Goal: Navigation & Orientation: Find specific page/section

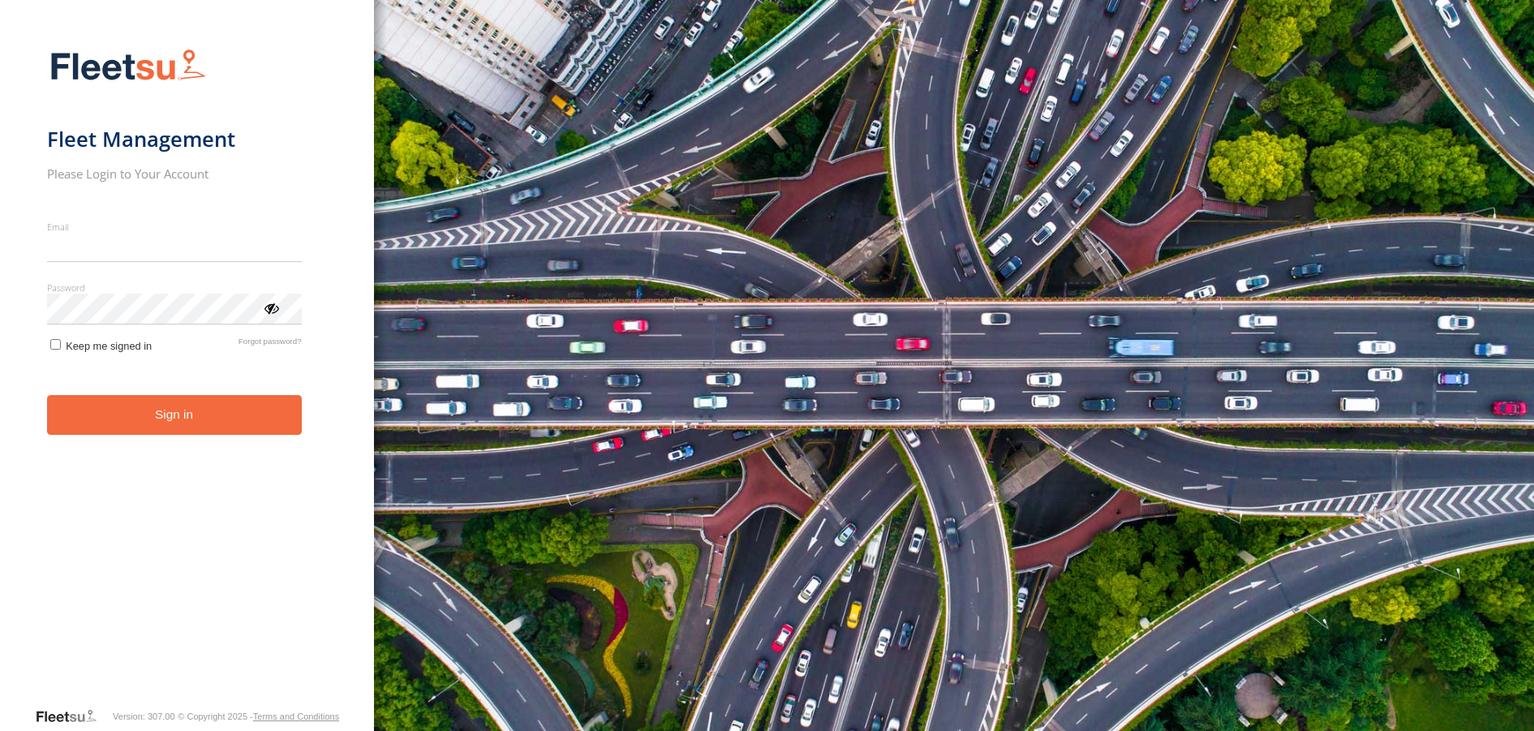
type input "**********"
click at [171, 433] on button "Sign in" at bounding box center [174, 415] width 255 height 40
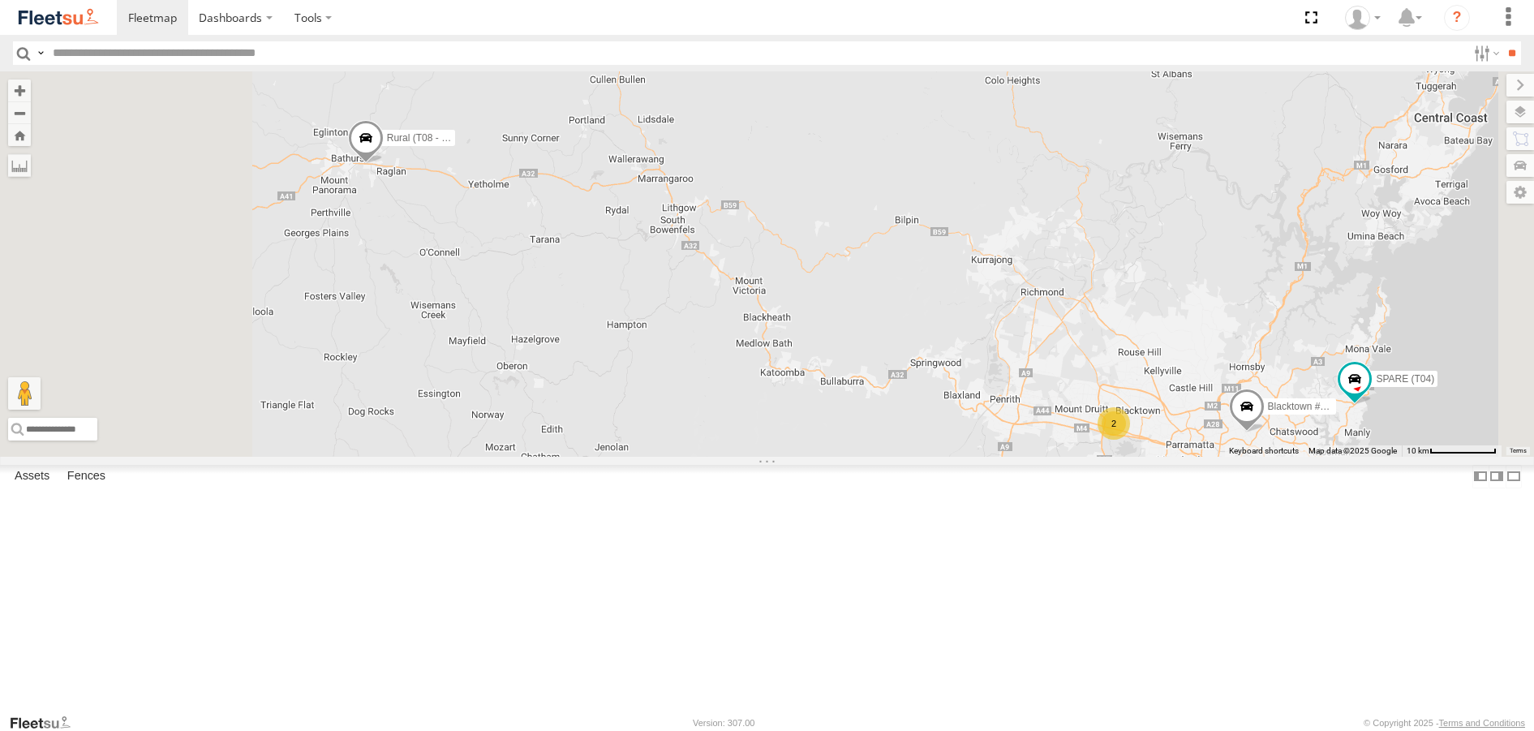
drag, startPoint x: 483, startPoint y: 236, endPoint x: 676, endPoint y: 446, distance: 285.8
click at [675, 445] on div "2 Rural (T08 - Matt) Blacktown #2 (T05 - [PERSON_NAME]) Revesby (T07 - [PERSON_…" at bounding box center [767, 263] width 1534 height 384
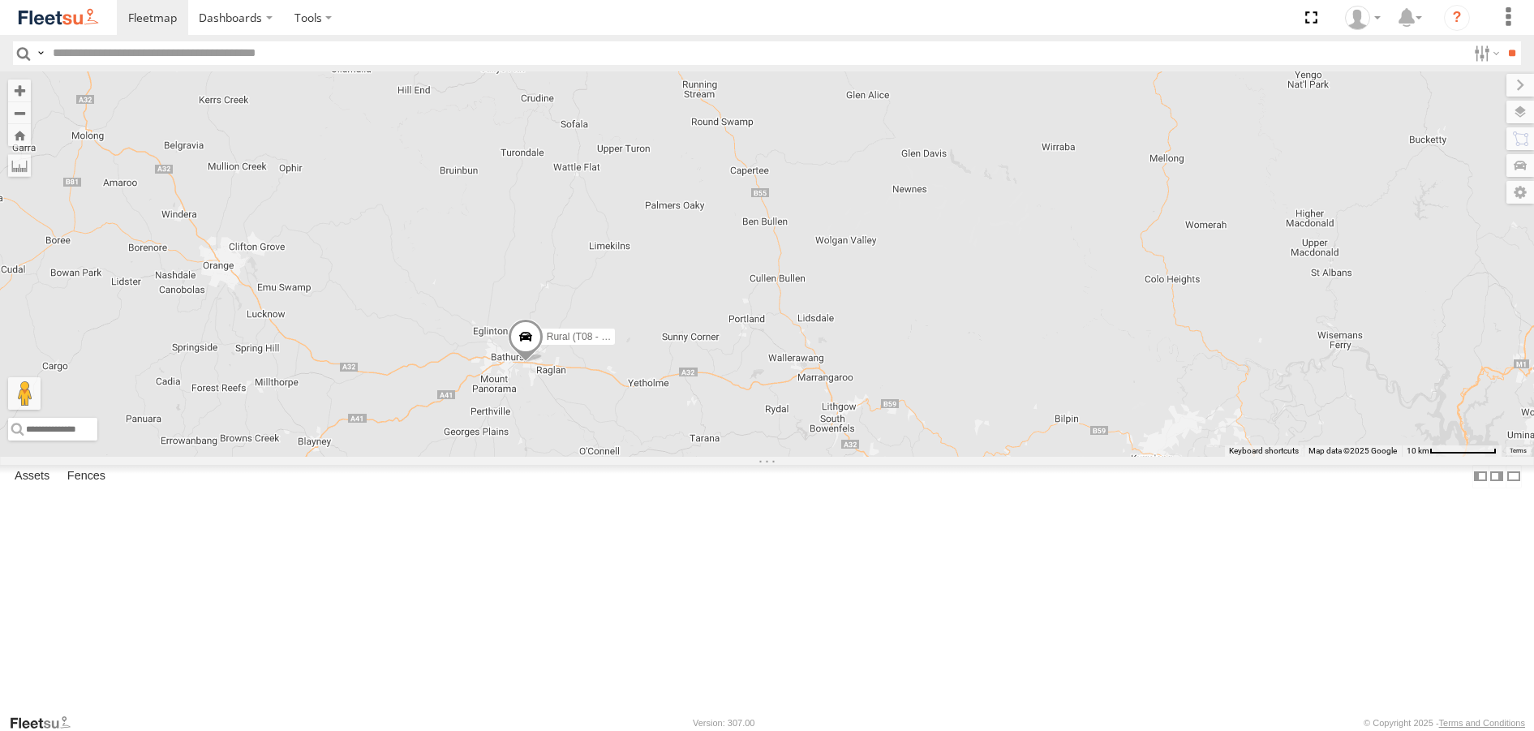
click at [543, 363] on span at bounding box center [525, 342] width 36 height 44
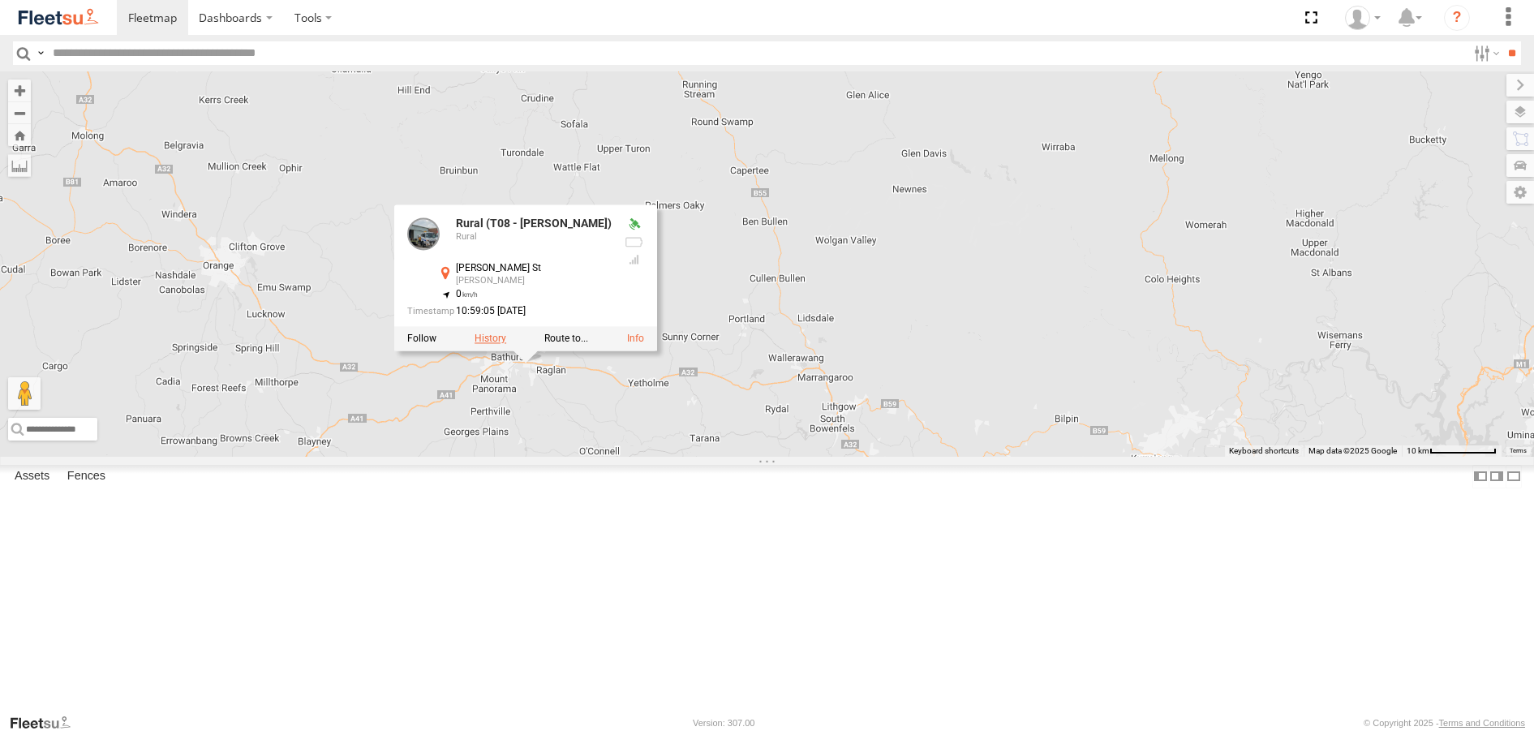
click at [506, 345] on label at bounding box center [490, 338] width 32 height 11
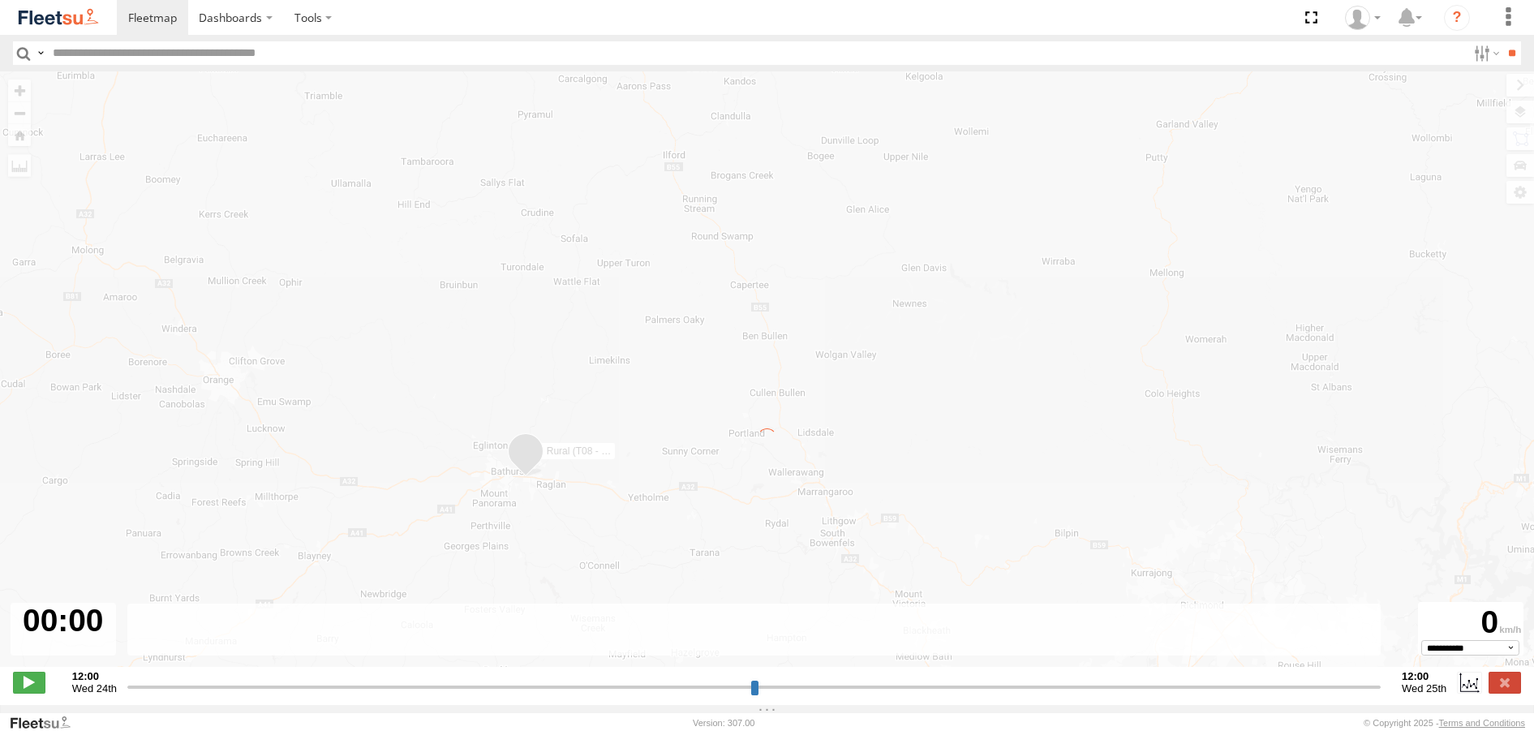
type input "**********"
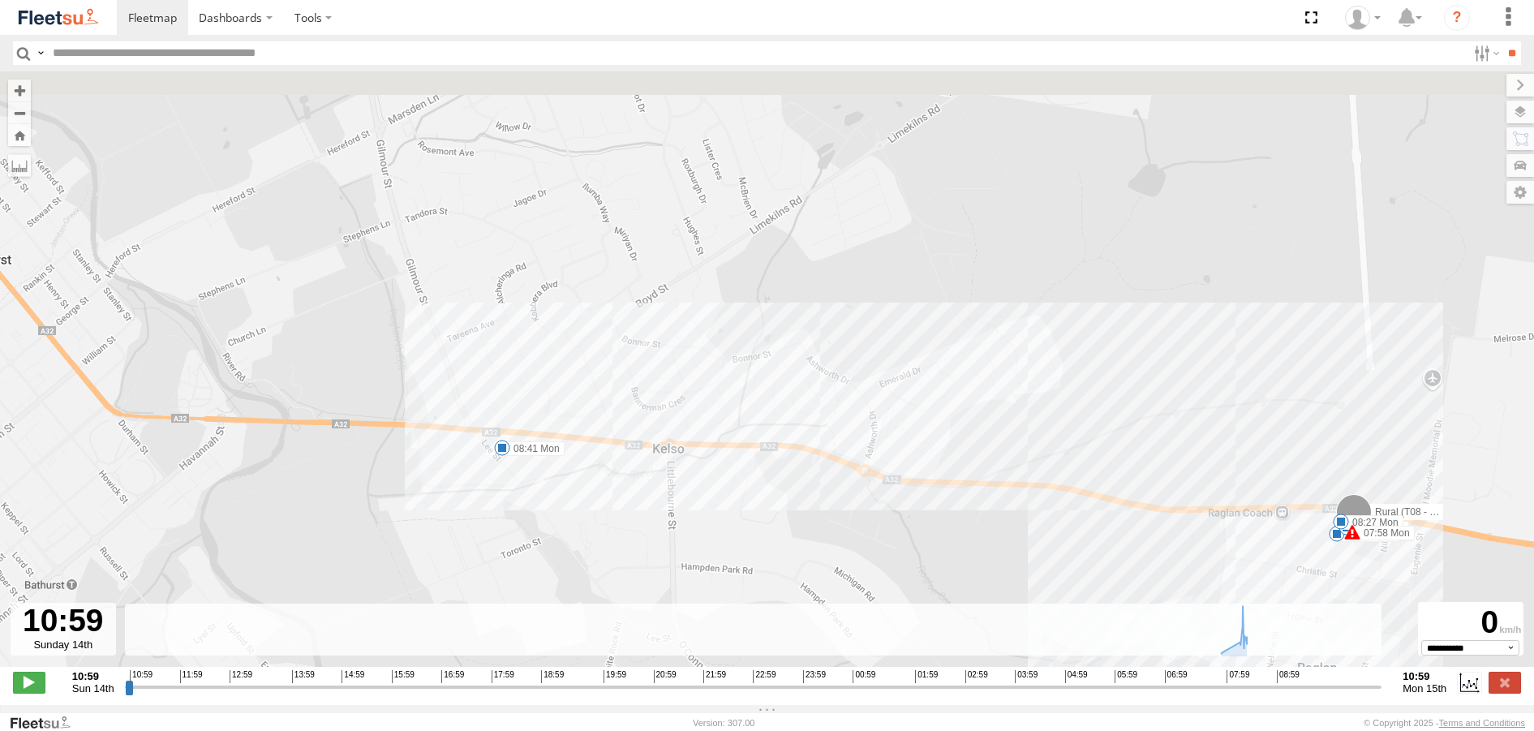
drag, startPoint x: 382, startPoint y: 375, endPoint x: 542, endPoint y: 497, distance: 201.3
click at [541, 497] on div "Rural (T08 - [PERSON_NAME]) 07:58 Mon 07:58 Mon 07:58 Mon 08:01 Mon 08:09 Mon 0…" at bounding box center [767, 377] width 1534 height 612
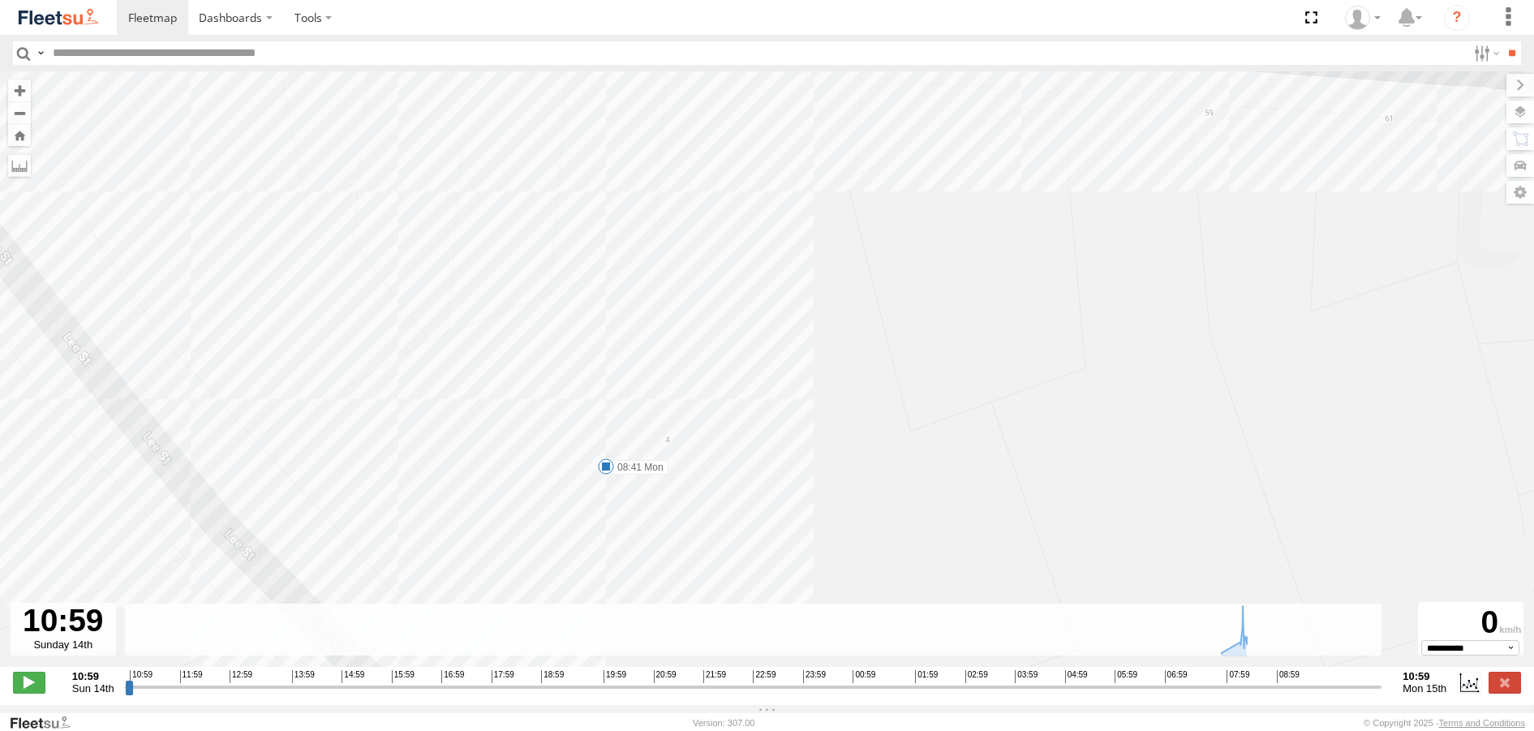
drag, startPoint x: 559, startPoint y: 144, endPoint x: 626, endPoint y: 573, distance: 434.3
click at [626, 573] on div "Rural (T08 - [PERSON_NAME]) 07:58 Mon 07:58 Mon 07:58 Mon 08:01 Mon 08:09 Mon 0…" at bounding box center [767, 377] width 1534 height 612
